Goal: Task Accomplishment & Management: Contribute content

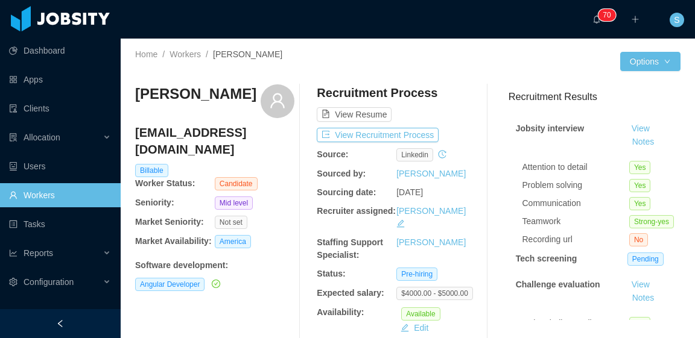
click at [565, 64] on div at bounding box center [514, 61] width 212 height 19
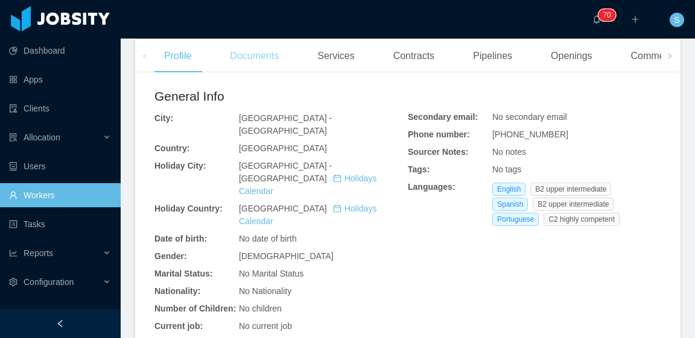
click at [262, 49] on div "Documents" at bounding box center [254, 56] width 68 height 34
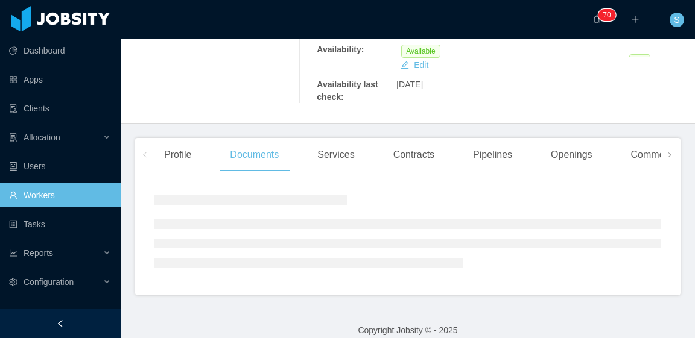
scroll to position [279, 0]
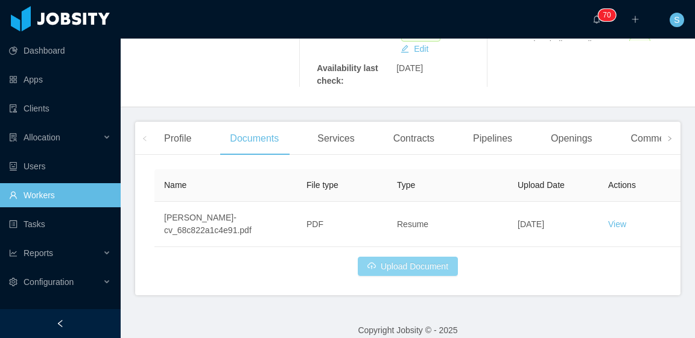
click at [414, 261] on button "Upload Document" at bounding box center [408, 266] width 100 height 19
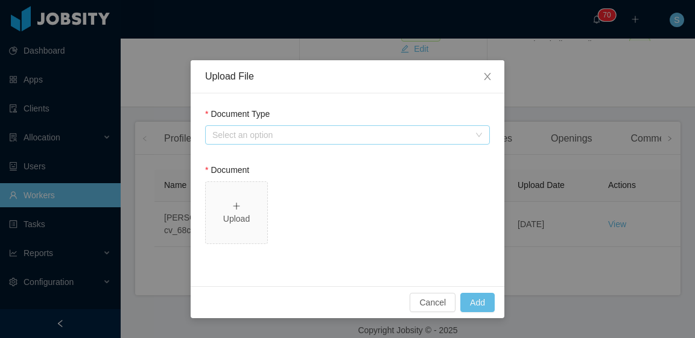
click at [297, 133] on div "Select an option" at bounding box center [340, 135] width 257 height 12
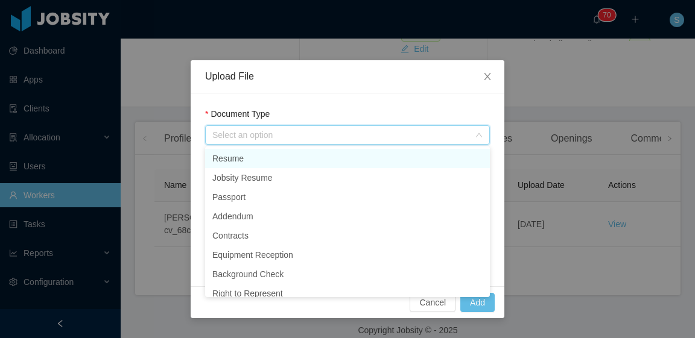
click at [294, 159] on li "Resume" at bounding box center [347, 158] width 285 height 19
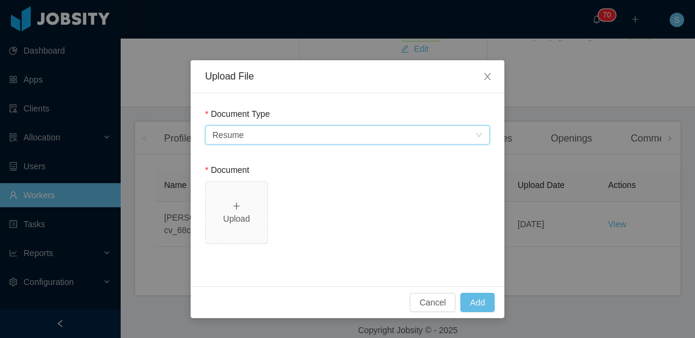
click at [290, 132] on div "Select an option Resume" at bounding box center [343, 135] width 262 height 18
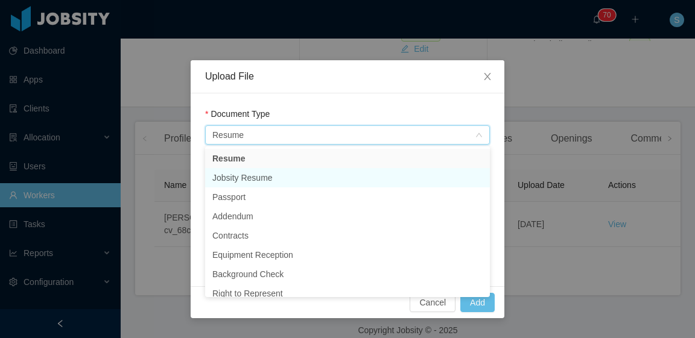
click at [290, 173] on li "Jobsity Resume" at bounding box center [347, 177] width 285 height 19
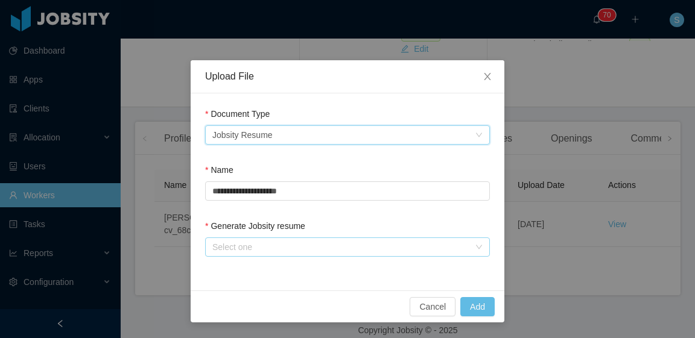
click at [277, 243] on div "Select one" at bounding box center [340, 247] width 257 height 12
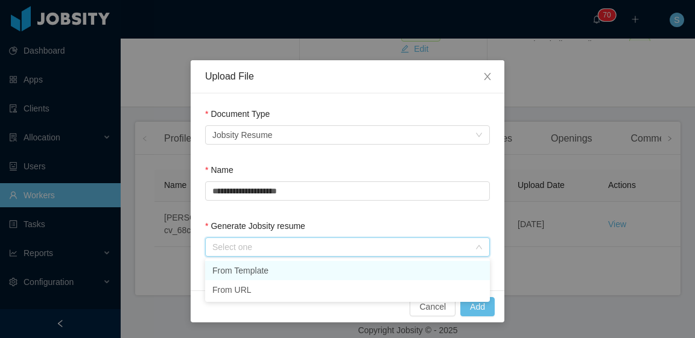
click at [284, 273] on li "From Template" at bounding box center [347, 270] width 285 height 19
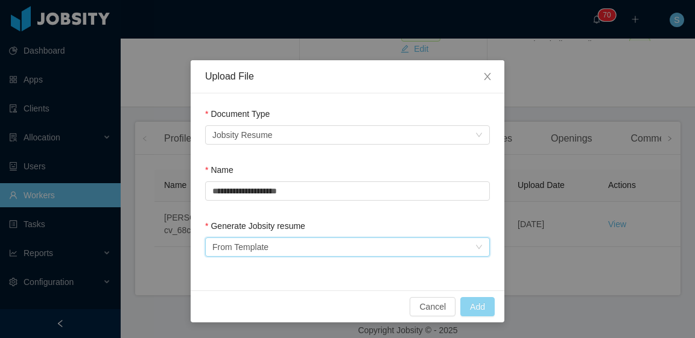
click at [481, 302] on button "Add" at bounding box center [477, 306] width 34 height 19
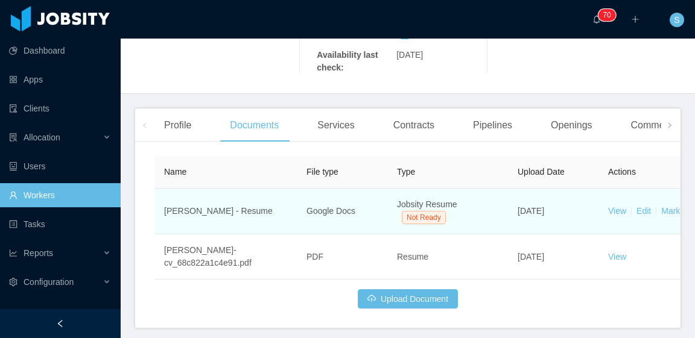
scroll to position [324, 0]
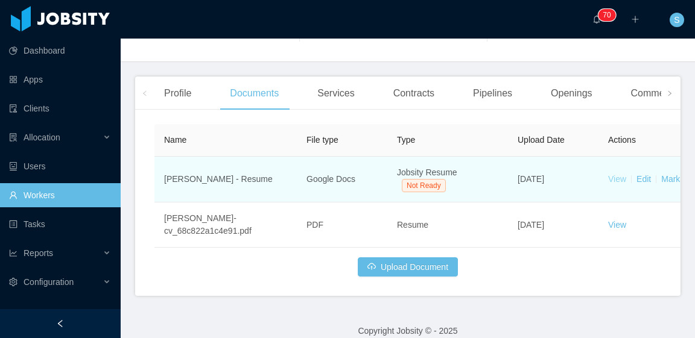
click at [619, 174] on link "View" at bounding box center [617, 179] width 18 height 10
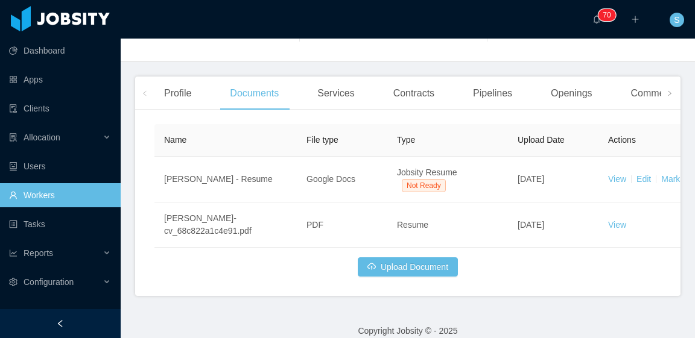
scroll to position [0, 0]
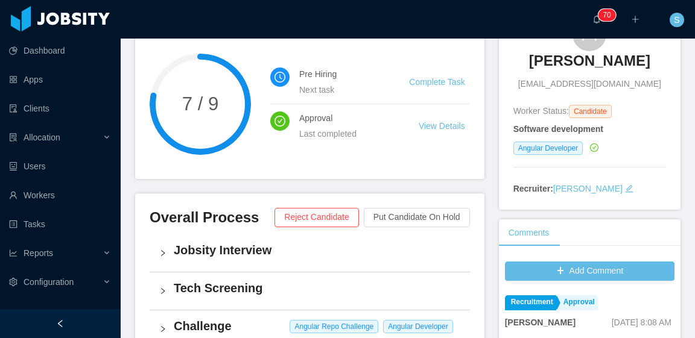
scroll to position [60, 0]
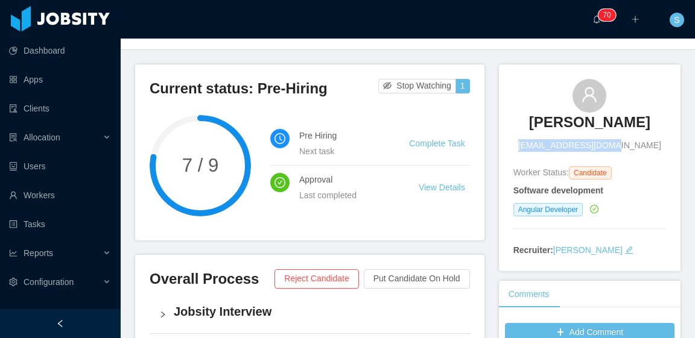
drag, startPoint x: 631, startPoint y: 143, endPoint x: 539, endPoint y: 150, distance: 92.0
click at [539, 150] on div "Julio Mejias julionml78@gmail.com" at bounding box center [589, 115] width 153 height 73
copy span "[EMAIL_ADDRESS][DOMAIN_NAME]"
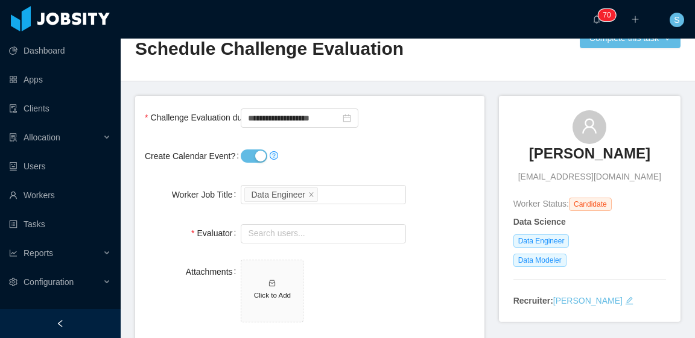
scroll to position [60, 0]
